Goal: Transaction & Acquisition: Purchase product/service

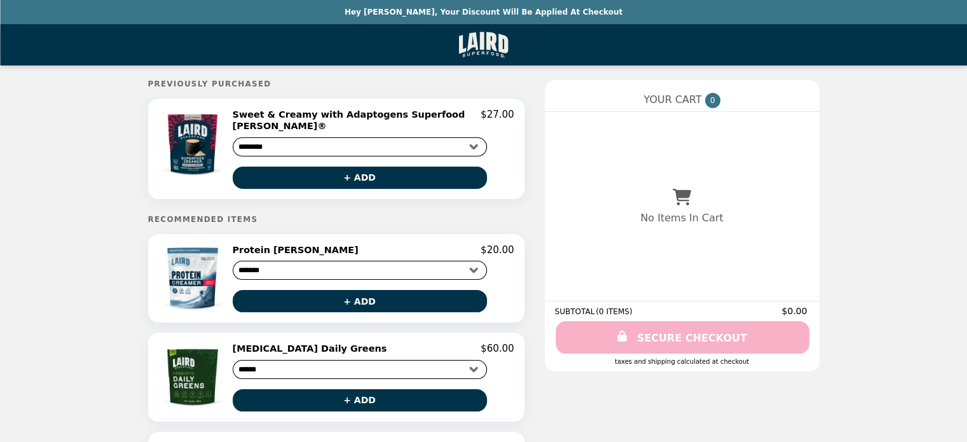
click at [387, 114] on h2 "Sweet & Creamy with Adaptogens Superfood [PERSON_NAME]®" at bounding box center [357, 121] width 249 height 24
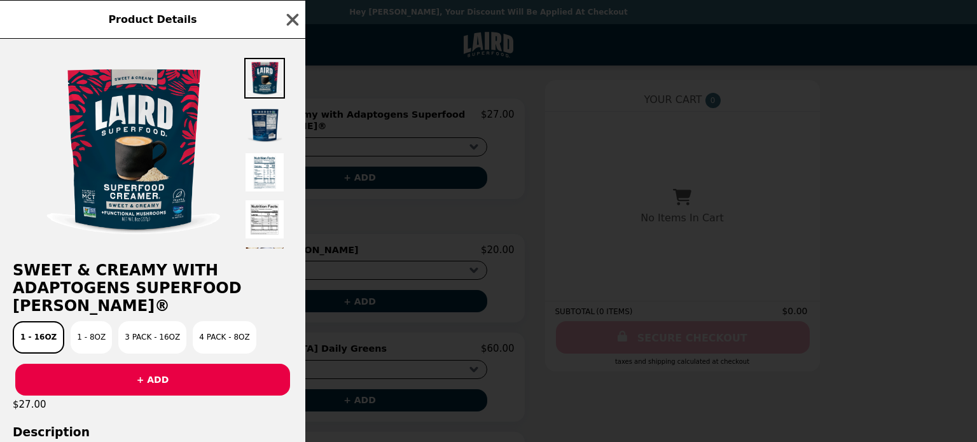
click at [267, 127] on img at bounding box center [264, 125] width 41 height 41
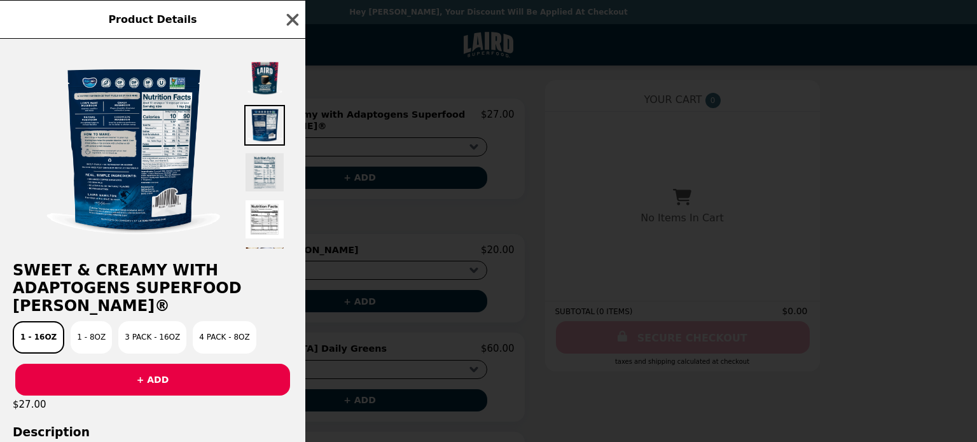
click at [261, 183] on img at bounding box center [264, 172] width 41 height 41
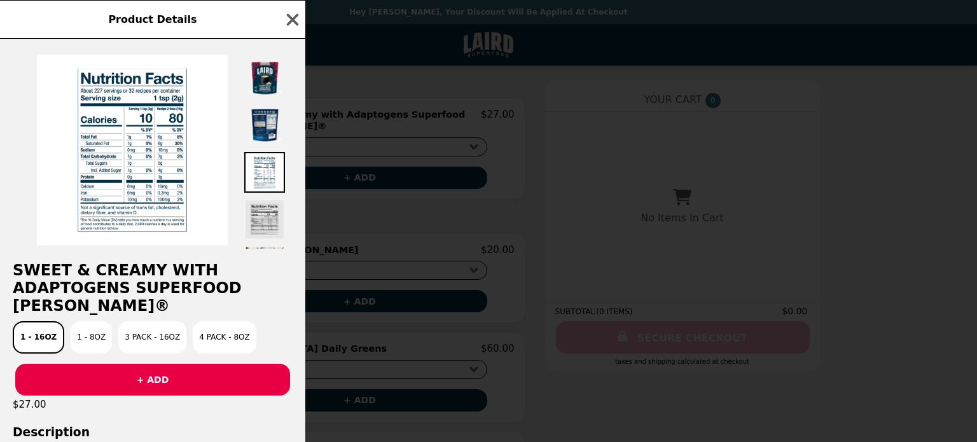
click at [262, 218] on img at bounding box center [264, 219] width 41 height 41
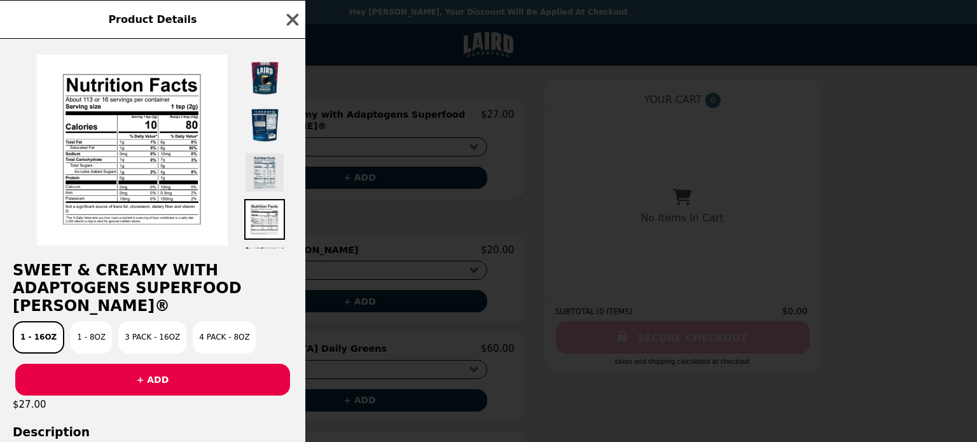
click at [259, 162] on img at bounding box center [264, 172] width 41 height 41
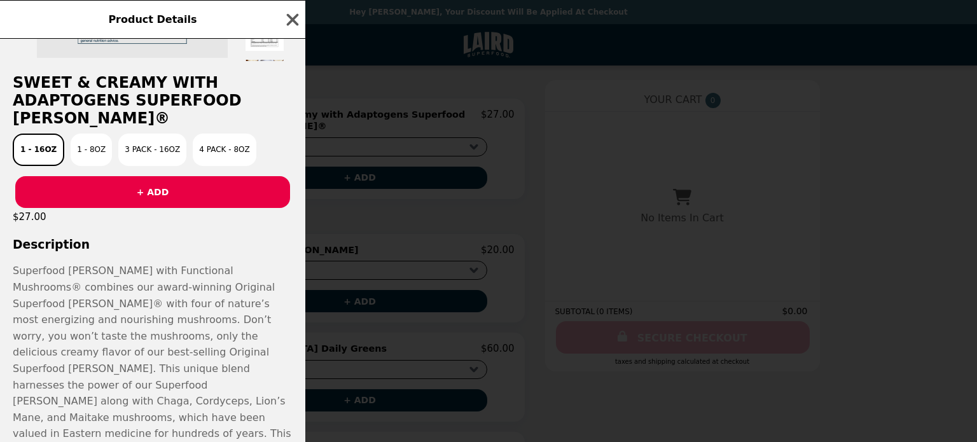
scroll to position [191, 0]
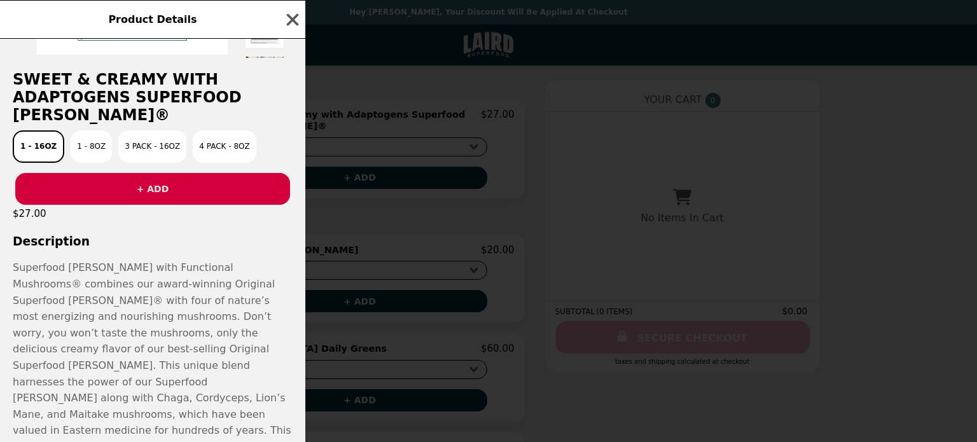
click at [115, 200] on button "+ ADD" at bounding box center [152, 189] width 275 height 32
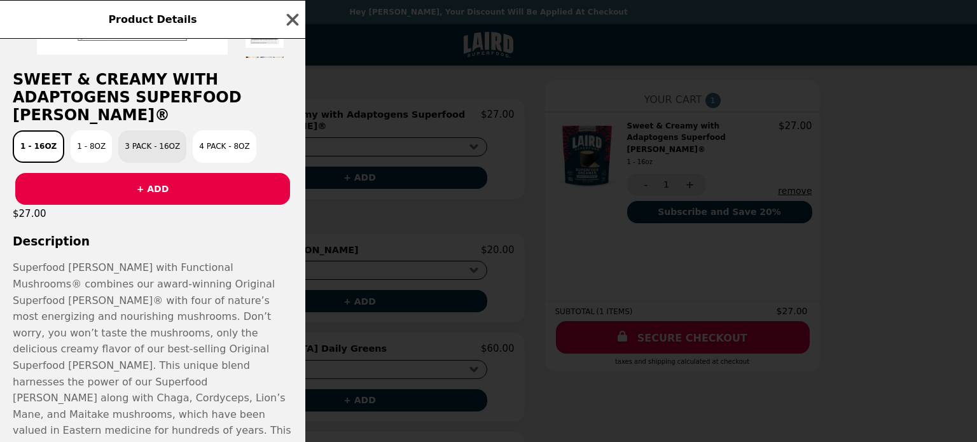
click at [123, 149] on button "3 Pack - 16oz" at bounding box center [152, 146] width 68 height 32
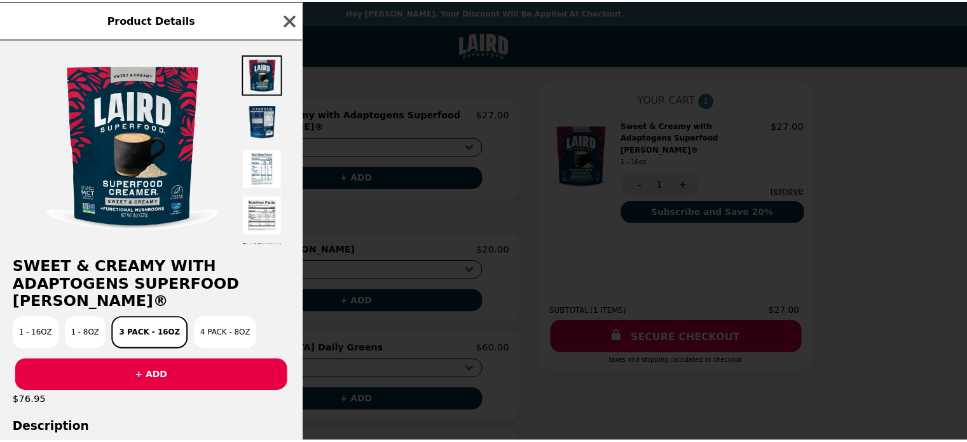
scroll to position [0, 0]
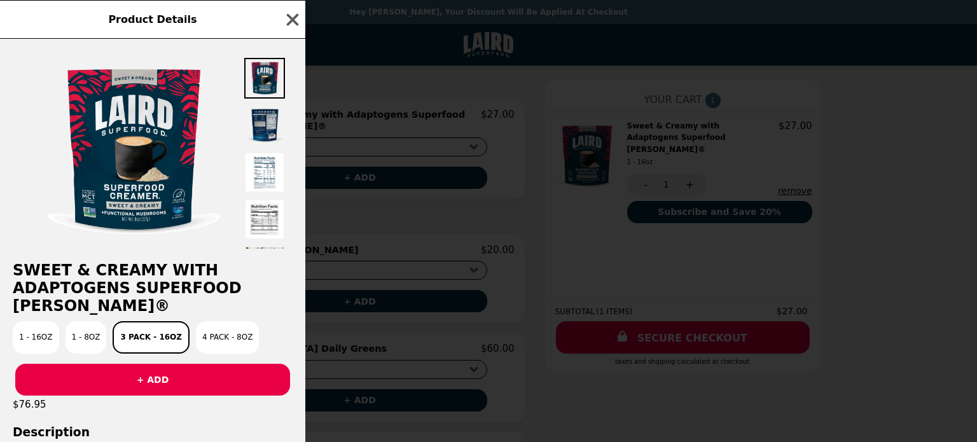
click at [277, 123] on img at bounding box center [264, 125] width 41 height 41
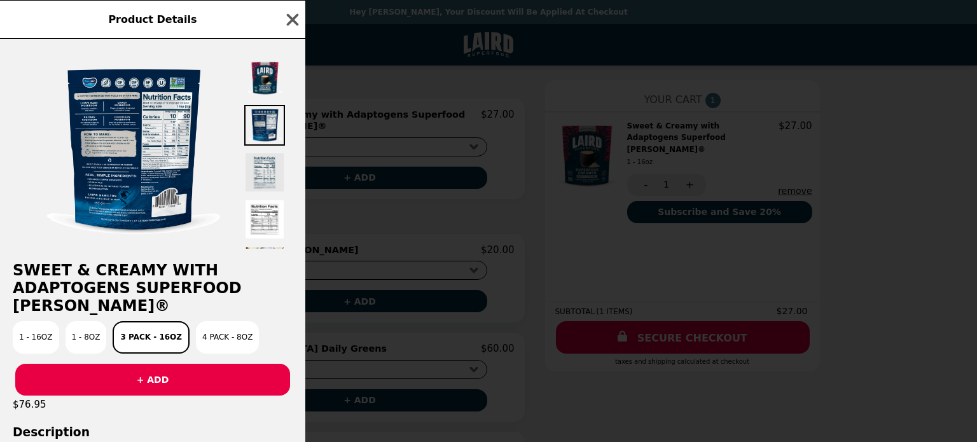
click at [280, 162] on img at bounding box center [264, 172] width 41 height 41
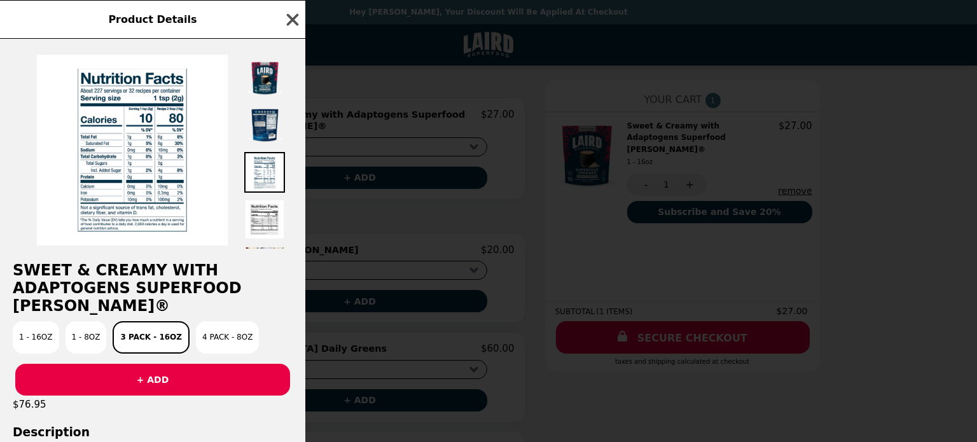
click at [287, 14] on icon "button" at bounding box center [292, 19] width 19 height 19
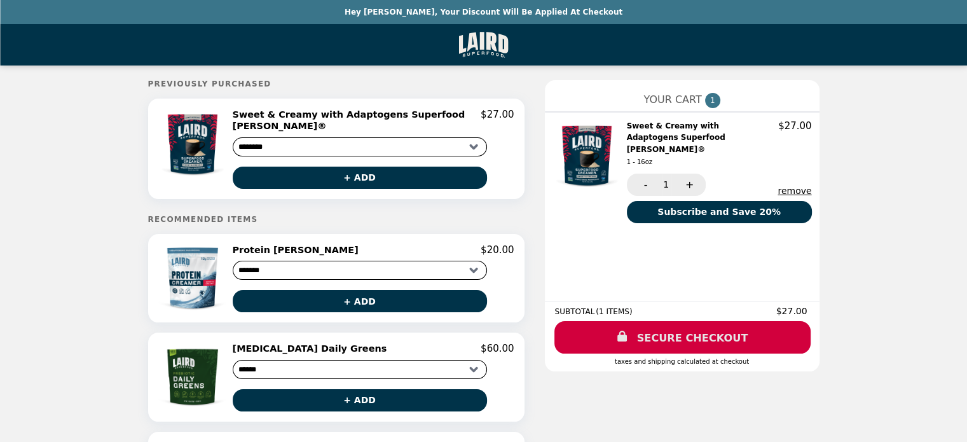
click at [688, 329] on link "SECURE CHECKOUT" at bounding box center [683, 337] width 256 height 32
